Goal: Task Accomplishment & Management: Manage account settings

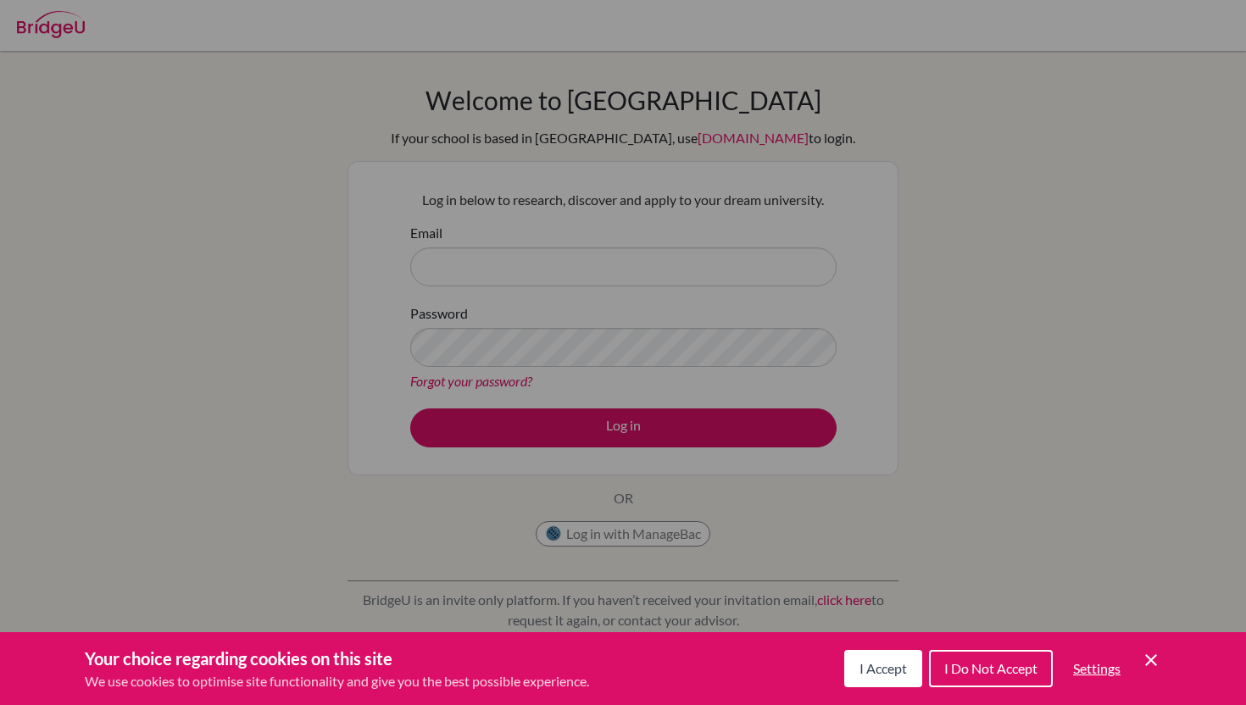
click at [889, 667] on span "I Accept" at bounding box center [883, 668] width 47 height 16
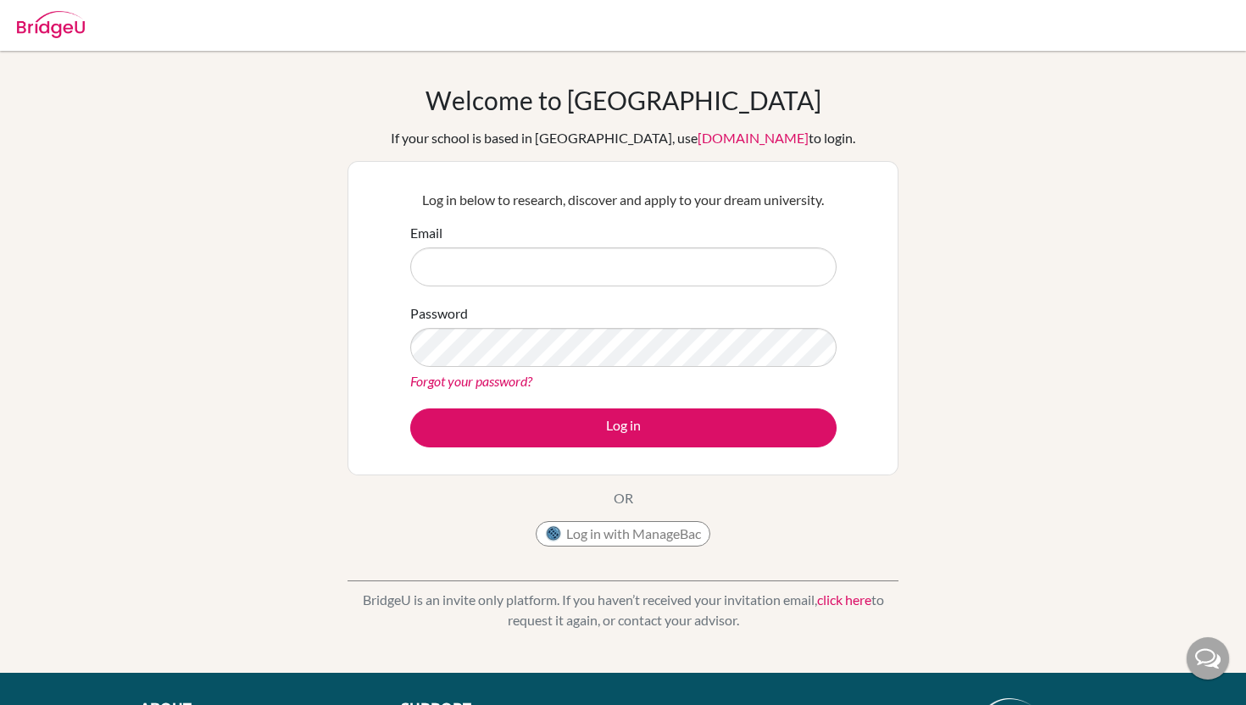
click at [38, 22] on img at bounding box center [51, 24] width 68 height 27
click at [39, 22] on img at bounding box center [51, 24] width 68 height 27
type input "5"
type input "[PERSON_NAME][EMAIL_ADDRESS][DOMAIN_NAME]"
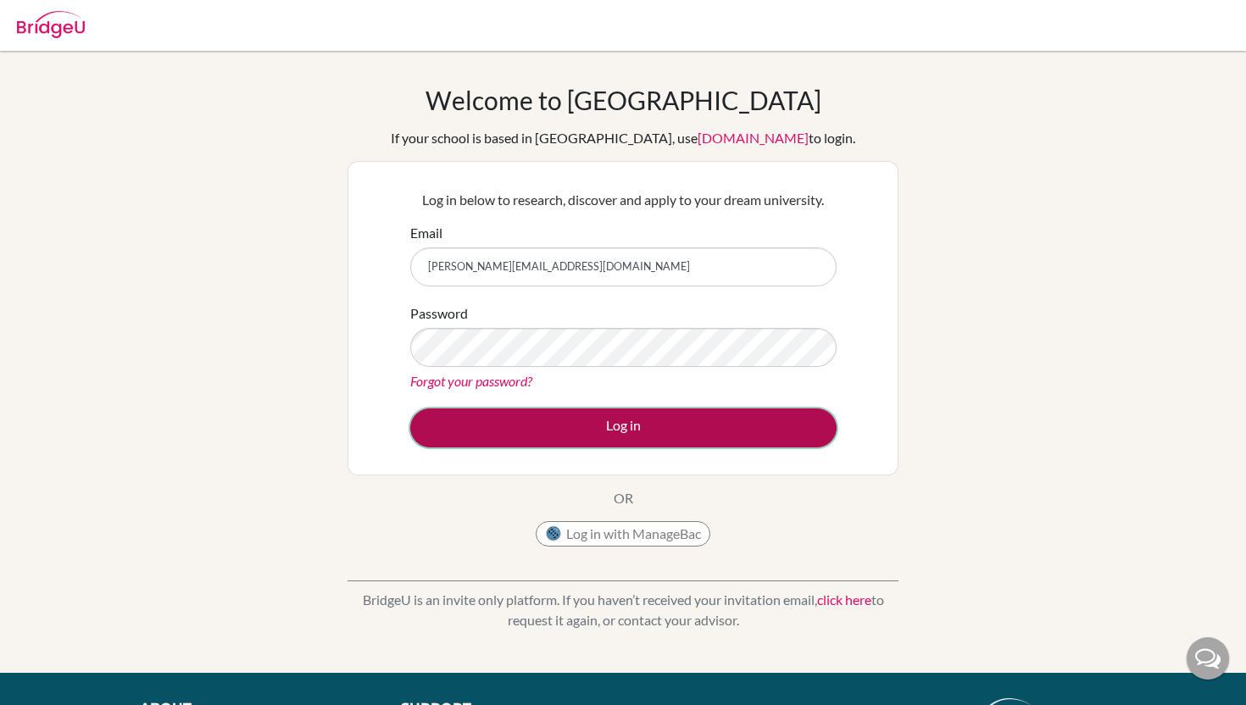
click at [616, 432] on button "Log in" at bounding box center [623, 428] width 426 height 39
